Goal: Task Accomplishment & Management: Manage account settings

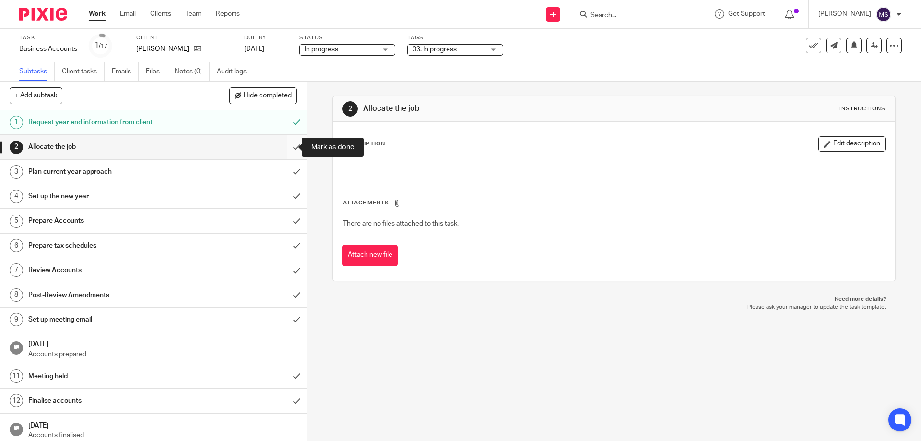
click at [290, 147] on input "submit" at bounding box center [153, 147] width 307 height 24
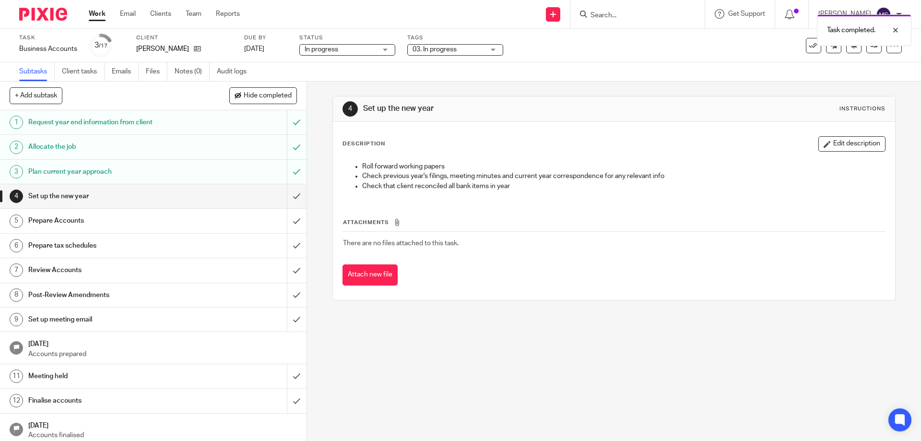
click at [285, 199] on input "submit" at bounding box center [153, 196] width 307 height 24
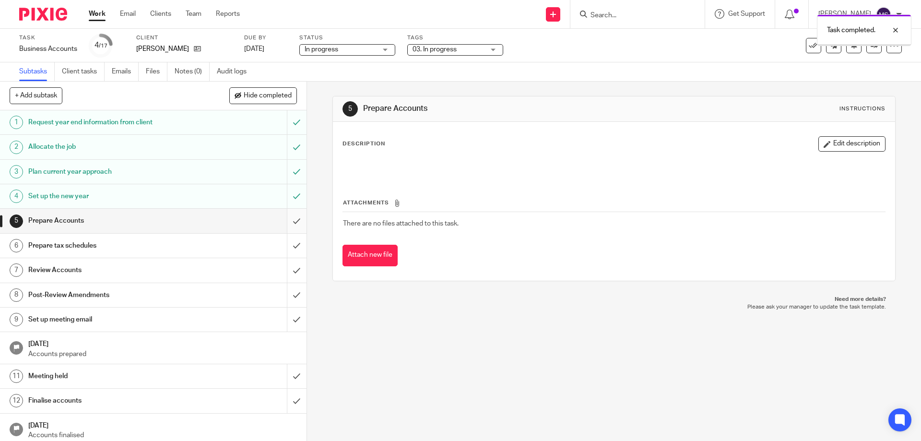
click at [287, 222] on input "submit" at bounding box center [153, 221] width 307 height 24
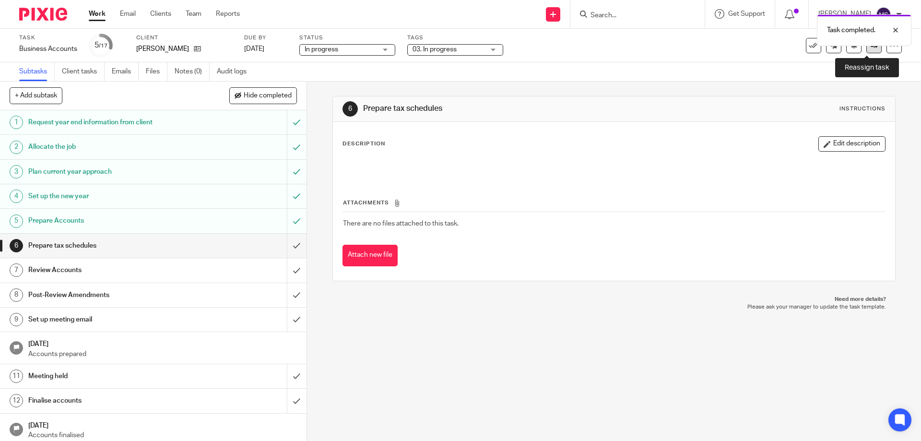
click at [866, 51] on link at bounding box center [873, 45] width 15 height 15
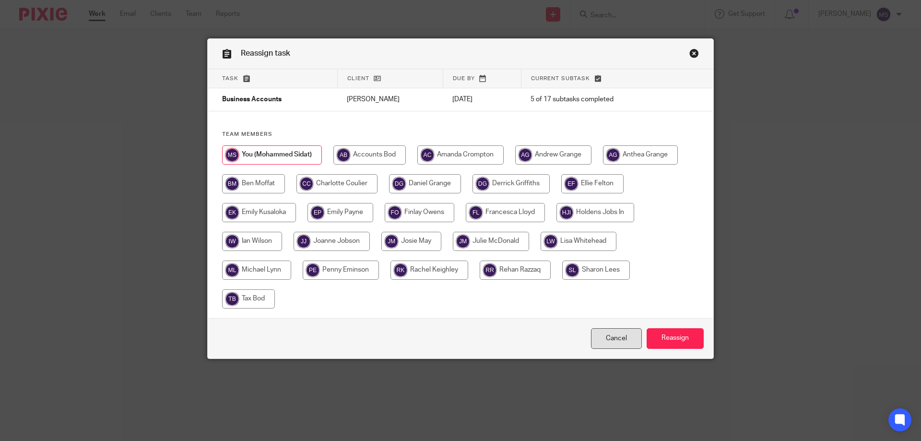
click at [627, 336] on link "Cancel" at bounding box center [616, 338] width 51 height 21
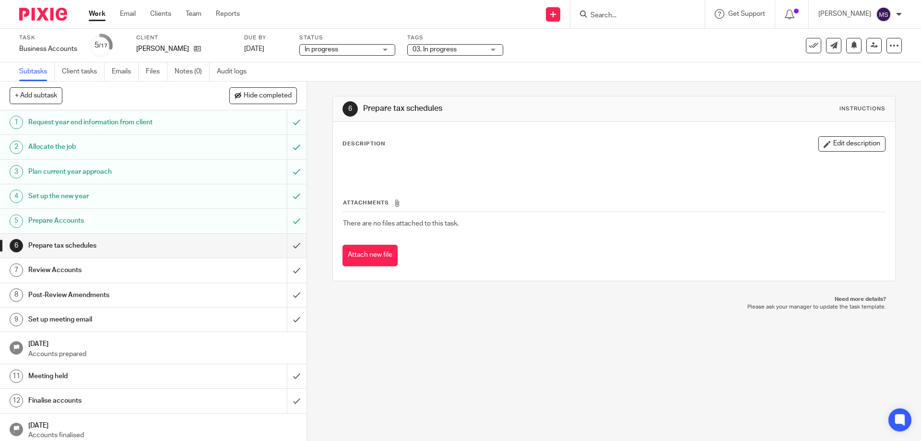
click at [443, 46] on span "03. In progress" at bounding box center [435, 49] width 44 height 7
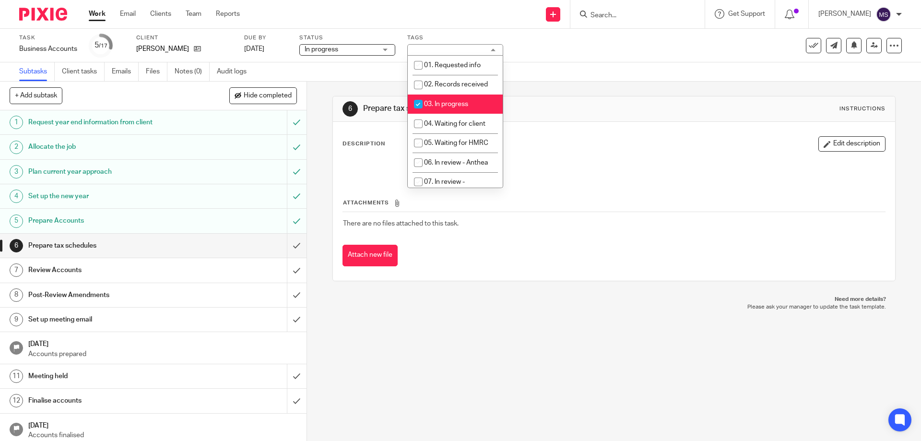
click at [447, 111] on li "03. In progress" at bounding box center [455, 105] width 95 height 20
checkbox input "false"
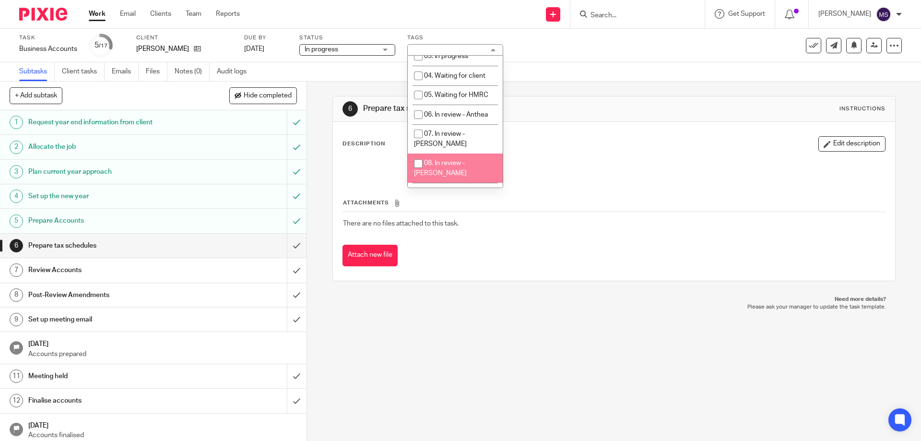
scroll to position [96, 0]
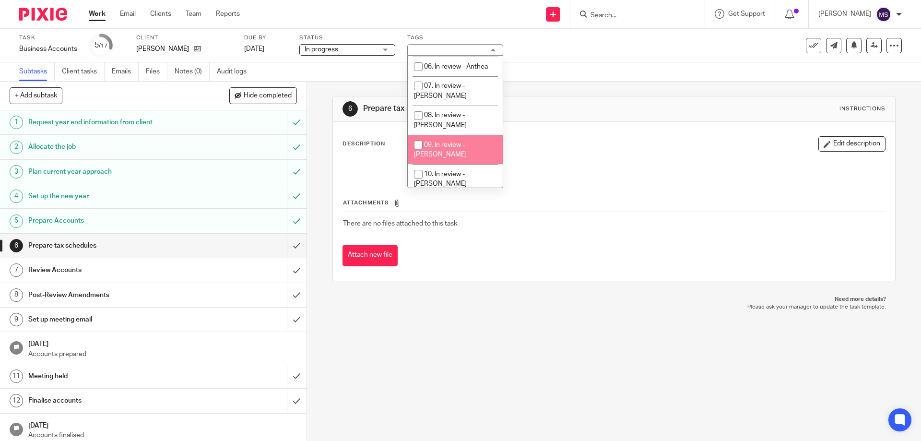
click at [461, 142] on span "09. In review - [PERSON_NAME]" at bounding box center [440, 150] width 53 height 17
checkbox input "true"
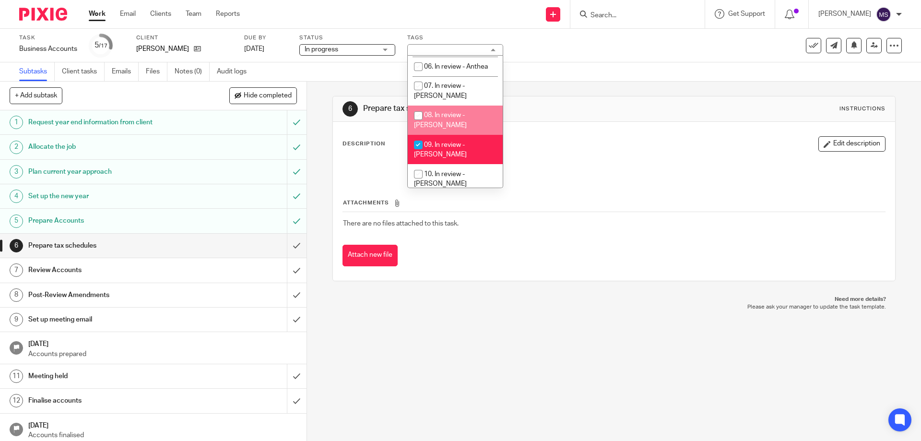
click at [580, 77] on div "Subtasks Client tasks Emails Files Notes (0) Audit logs" at bounding box center [460, 71] width 921 height 19
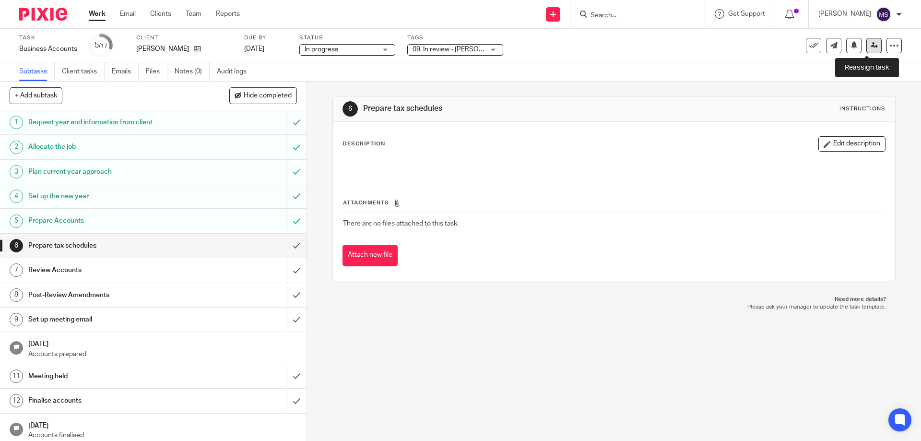
click at [872, 45] on link at bounding box center [873, 45] width 15 height 15
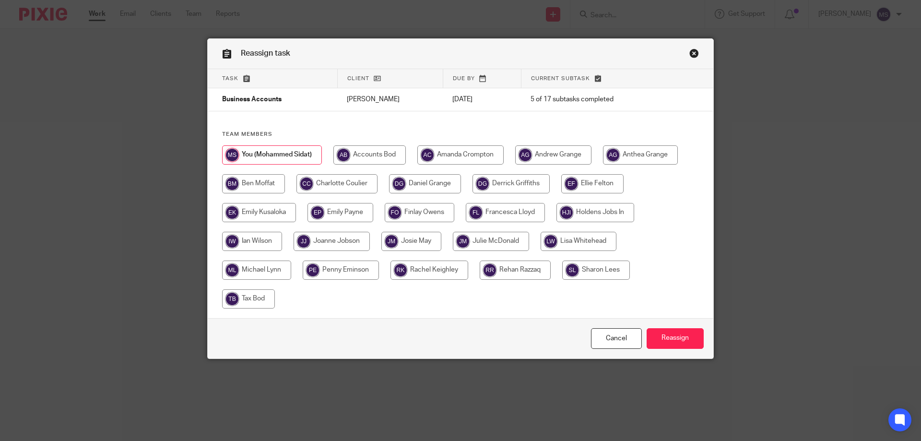
click at [479, 151] on input "radio" at bounding box center [460, 154] width 86 height 19
radio input "true"
click at [657, 339] on input "Reassign" at bounding box center [675, 338] width 57 height 21
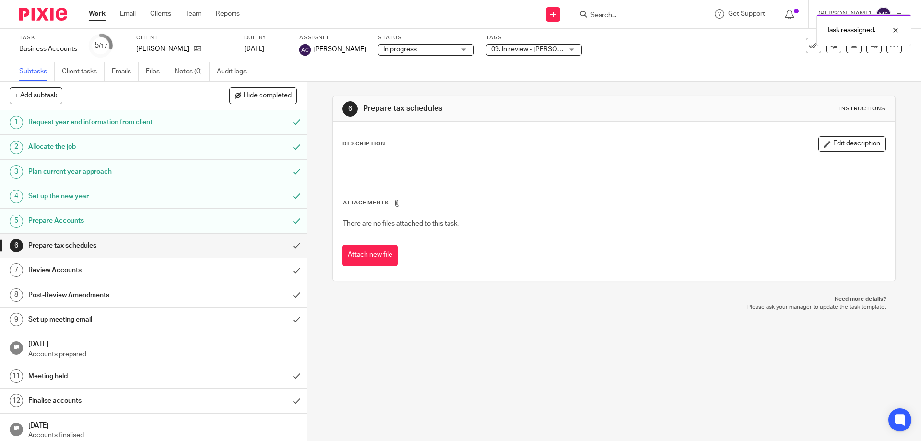
click at [95, 11] on link "Work" at bounding box center [97, 14] width 17 height 10
